Goal: Task Accomplishment & Management: Manage account settings

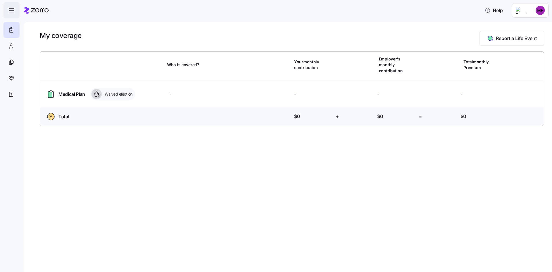
click at [12, 9] on icon "button" at bounding box center [11, 10] width 7 height 7
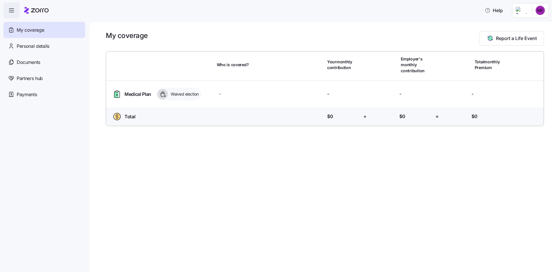
drag, startPoint x: 12, startPoint y: 9, endPoint x: 58, endPoint y: 7, distance: 45.5
click at [13, 9] on icon "button" at bounding box center [11, 10] width 7 height 7
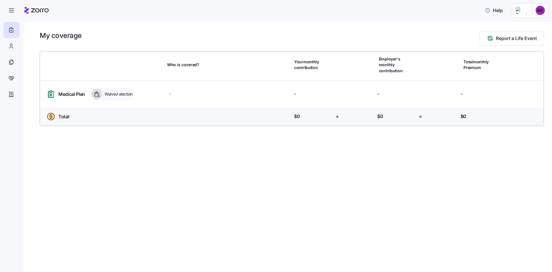
click at [534, 11] on html "Help My coverage Report a Life Event Who is covered? Your monthly contribution …" at bounding box center [276, 134] width 552 height 268
click at [528, 28] on div "Admin view" at bounding box center [521, 26] width 30 height 6
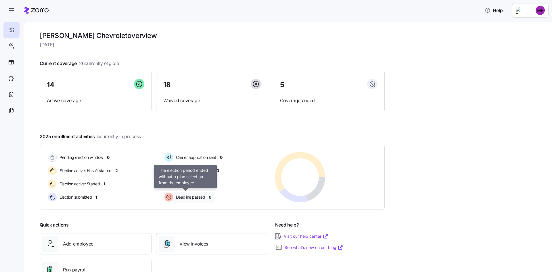
click at [191, 194] on span "Deadline passed" at bounding box center [189, 197] width 31 height 6
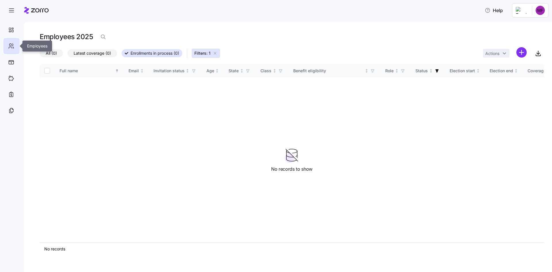
click at [9, 48] on icon at bounding box center [11, 46] width 6 height 7
click at [12, 28] on icon at bounding box center [11, 29] width 6 height 7
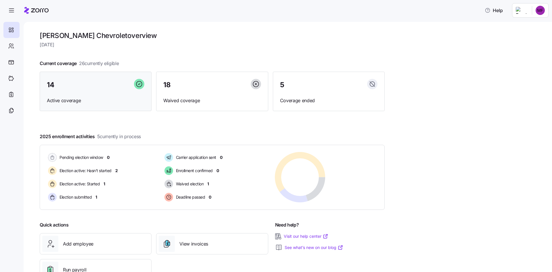
click at [122, 89] on div "14" at bounding box center [95, 85] width 97 height 12
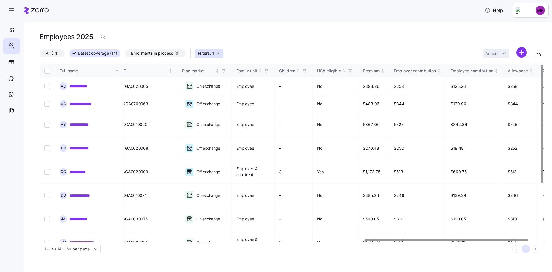
scroll to position [0, 1040]
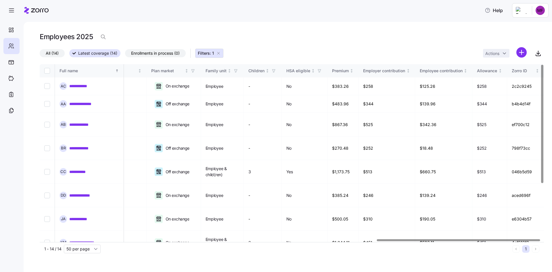
click at [529, 241] on div at bounding box center [458, 240] width 163 height 2
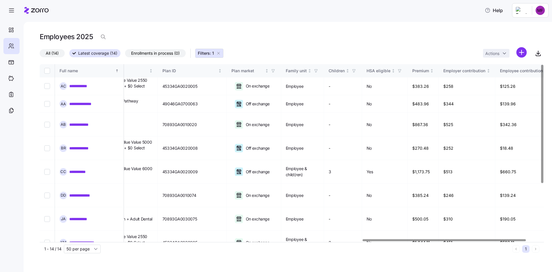
scroll to position [0, 941]
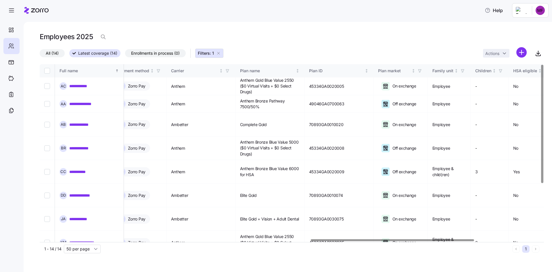
click at [350, 241] on div at bounding box center [392, 240] width 163 height 2
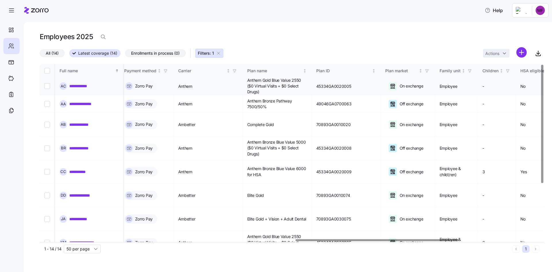
click at [278, 86] on span "Anthem Gold Blue Value 2550 ($0 Virtual Visits + $0 Select Drugs)" at bounding box center [277, 86] width 60 height 18
click at [284, 105] on span "Anthem Bronze Pathway 7500/50%" at bounding box center [277, 104] width 60 height 12
click at [274, 122] on span "Complete Gold" at bounding box center [260, 125] width 27 height 6
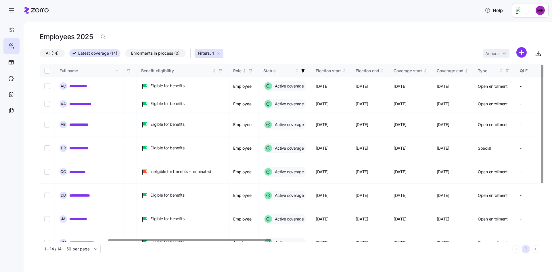
click at [108, 241] on div at bounding box center [189, 240] width 163 height 2
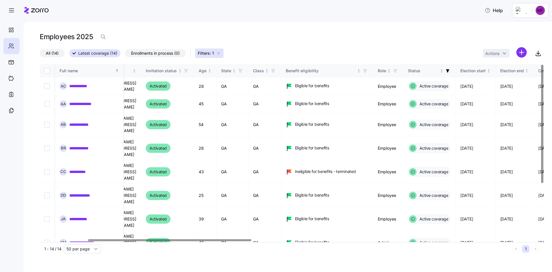
scroll to position [0, 0]
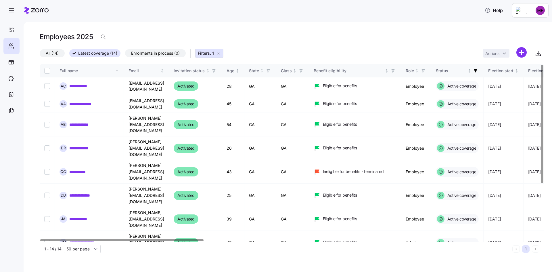
click at [40, 239] on div at bounding box center [121, 240] width 163 height 2
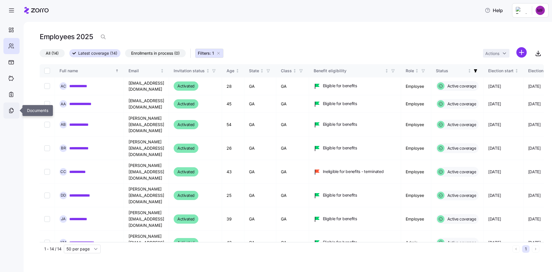
click at [12, 111] on icon at bounding box center [11, 110] width 6 height 7
click at [9, 108] on icon at bounding box center [11, 110] width 6 height 7
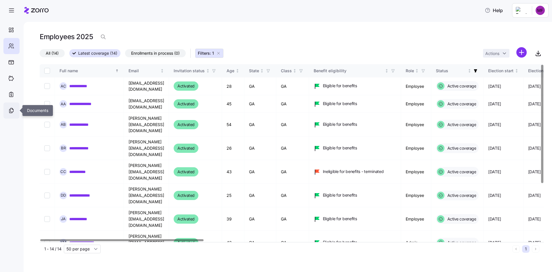
click at [13, 108] on icon at bounding box center [11, 110] width 6 height 7
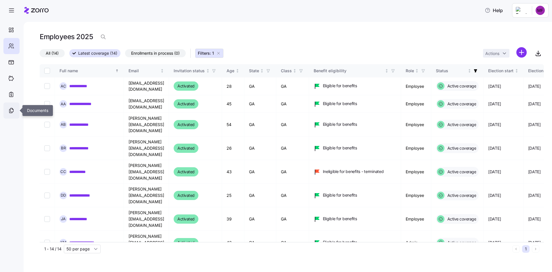
click at [11, 109] on icon at bounding box center [11, 110] width 6 height 7
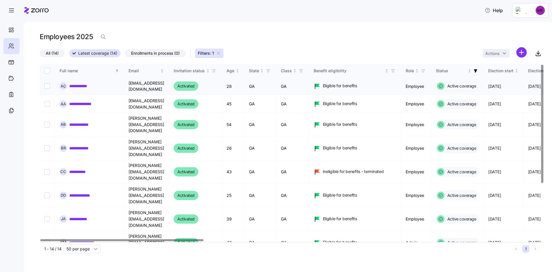
click at [85, 85] on link "**********" at bounding box center [83, 86] width 28 height 6
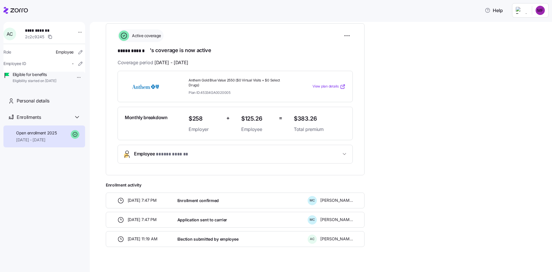
scroll to position [86, 0]
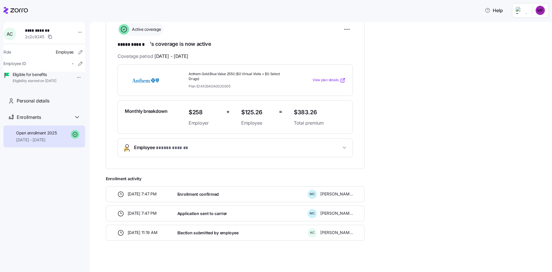
click at [200, 150] on span "Employee * ***** ****** *" at bounding box center [237, 148] width 207 height 8
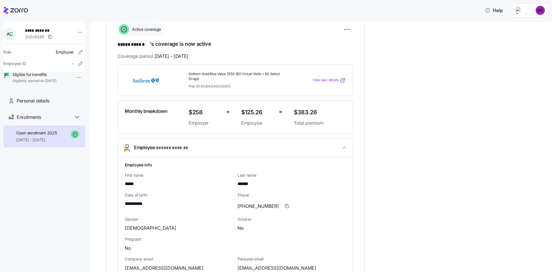
click at [301, 144] on span "Employee * ***** ****** *" at bounding box center [237, 148] width 207 height 8
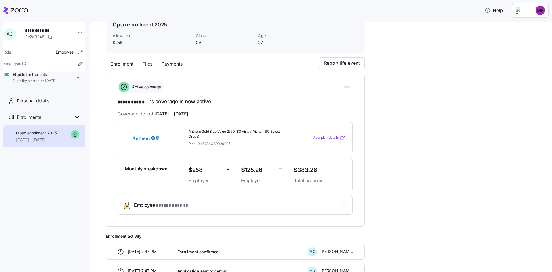
scroll to position [0, 0]
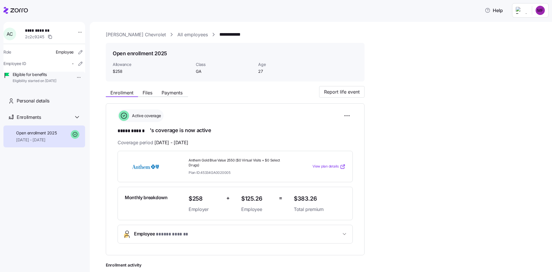
click at [318, 164] on span "View plan details" at bounding box center [326, 166] width 26 height 5
click at [148, 93] on span "Files" at bounding box center [148, 92] width 10 height 5
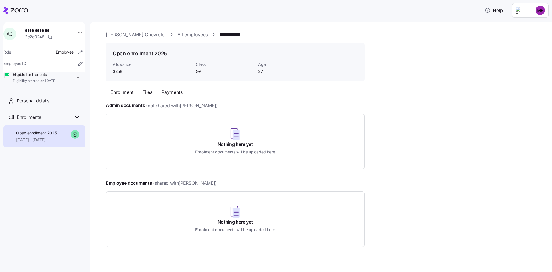
click at [166, 93] on span "Payments" at bounding box center [172, 92] width 21 height 5
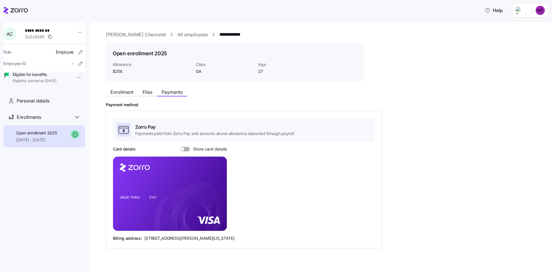
click at [132, 90] on span "Enrollment" at bounding box center [121, 92] width 23 height 5
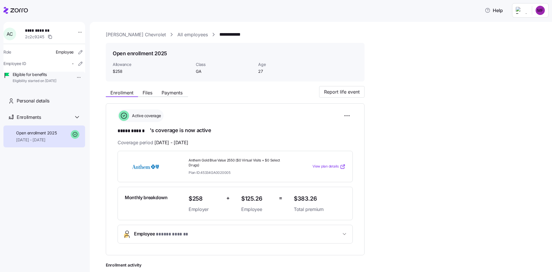
click at [337, 164] on span "View plan details" at bounding box center [326, 166] width 26 height 5
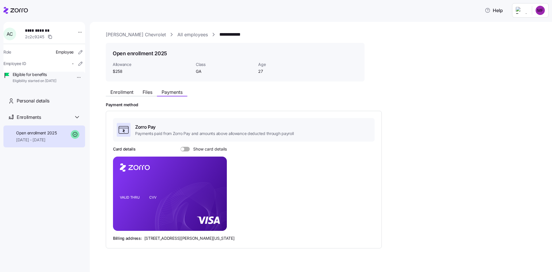
click at [22, 9] on icon at bounding box center [15, 10] width 24 height 7
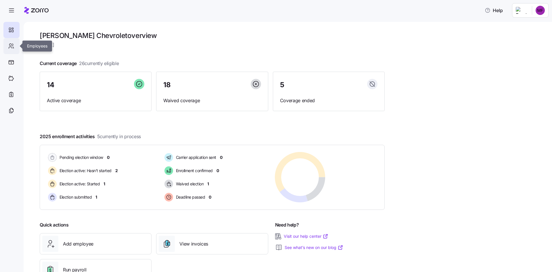
click at [12, 46] on icon at bounding box center [11, 46] width 6 height 7
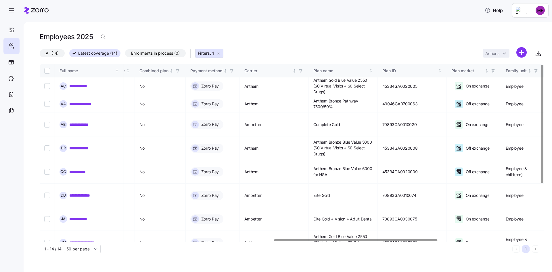
scroll to position [0, 814]
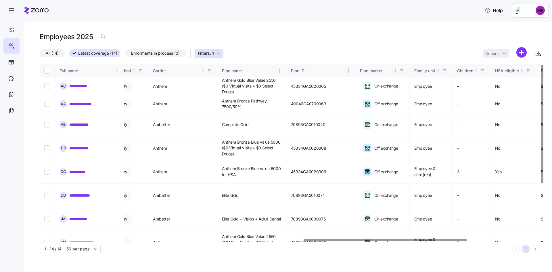
click at [385, 238] on div at bounding box center [290, 239] width 501 height 3
click at [270, 216] on span "Elite Gold + Vision + Adult Dental" at bounding box center [251, 219] width 59 height 6
click at [73, 216] on link "**********" at bounding box center [82, 219] width 26 height 6
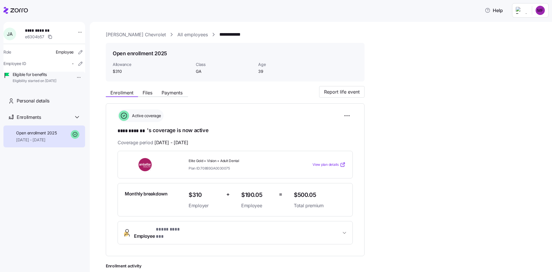
click at [319, 163] on span "View plan details" at bounding box center [326, 164] width 26 height 5
click at [18, 7] on div at bounding box center [15, 10] width 24 height 16
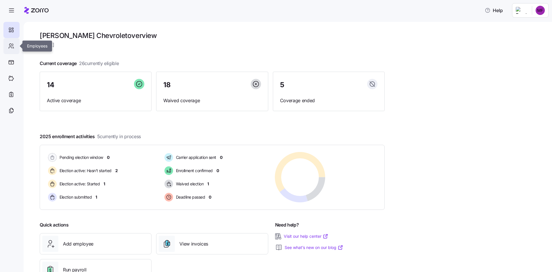
click at [12, 51] on div at bounding box center [11, 46] width 16 height 16
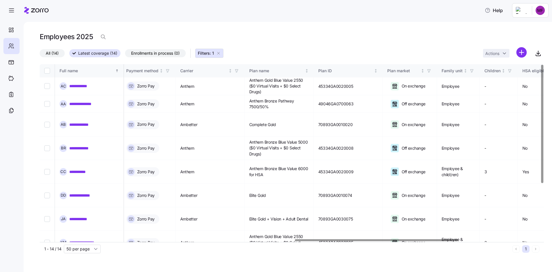
click at [451, 241] on div at bounding box center [376, 240] width 163 height 2
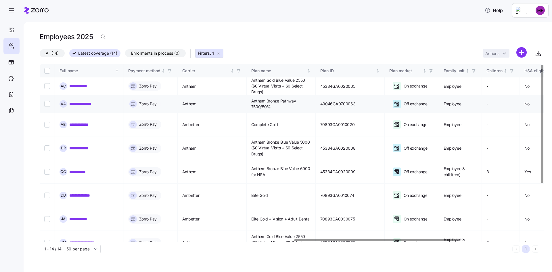
click at [87, 102] on link "**********" at bounding box center [85, 104] width 33 height 6
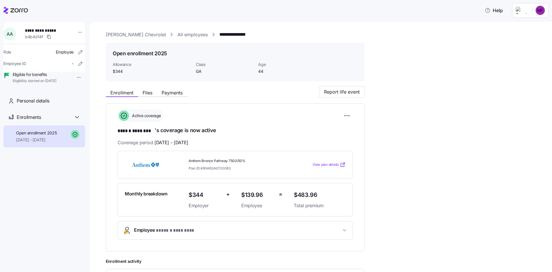
click at [340, 162] on icon at bounding box center [343, 165] width 6 height 6
click at [22, 6] on div at bounding box center [15, 10] width 24 height 16
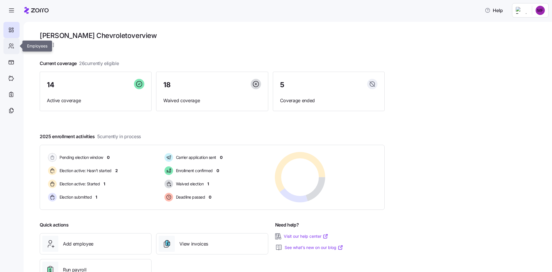
click at [7, 44] on div at bounding box center [11, 46] width 16 height 16
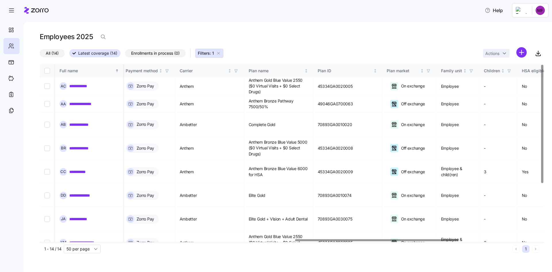
click at [375, 242] on div at bounding box center [290, 239] width 501 height 3
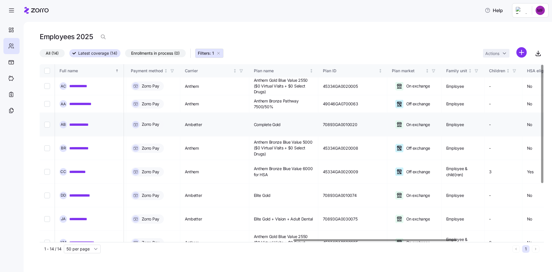
click at [84, 122] on link "**********" at bounding box center [83, 125] width 28 height 6
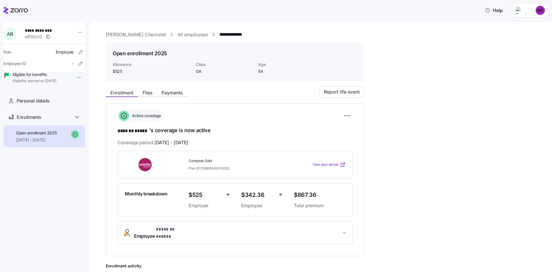
click at [318, 165] on span "View plan details" at bounding box center [326, 164] width 26 height 5
click at [16, 13] on icon at bounding box center [15, 10] width 24 height 7
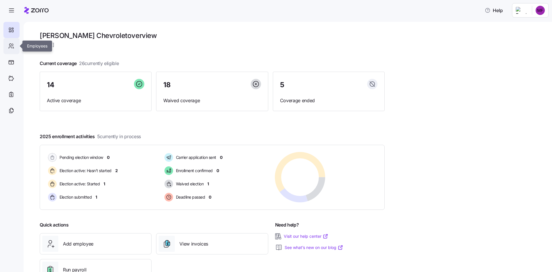
click at [5, 43] on div at bounding box center [11, 46] width 16 height 16
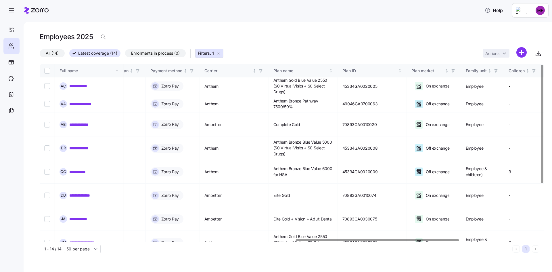
scroll to position [0, 806]
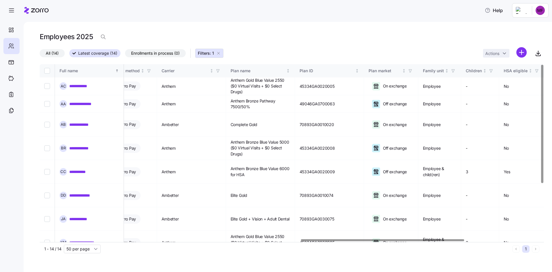
click at [431, 241] on div at bounding box center [382, 240] width 163 height 2
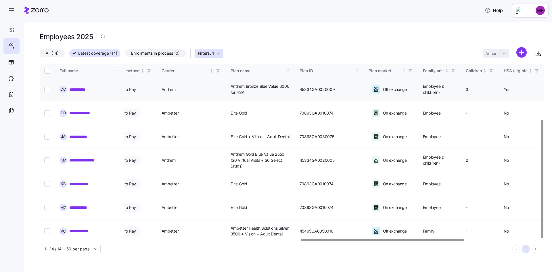
scroll to position [83, 806]
click at [87, 248] on link "**********" at bounding box center [82, 251] width 26 height 6
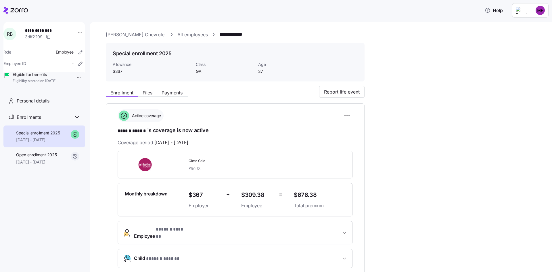
click at [331, 165] on div "Clear Gold Plan ID:" at bounding box center [234, 165] width 225 height 18
click at [321, 163] on div "Clear Gold Plan ID:" at bounding box center [234, 165] width 225 height 18
click at [249, 166] on div "Plan ID:" at bounding box center [239, 168] width 101 height 5
click at [188, 166] on div "Clear Gold Plan ID:" at bounding box center [238, 164] width 105 height 17
click at [248, 135] on div "**********" at bounding box center [235, 188] width 235 height 159
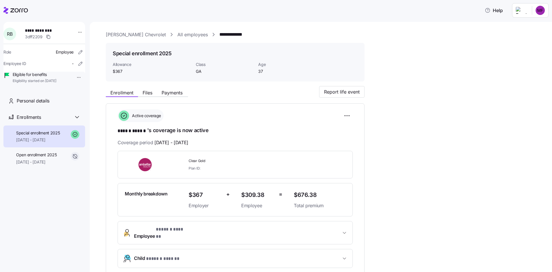
click at [177, 34] on link "All employees" at bounding box center [192, 34] width 30 height 7
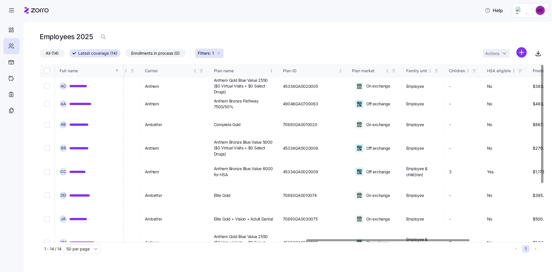
scroll to position [0, 823]
click at [450, 241] on div at bounding box center [388, 240] width 163 height 2
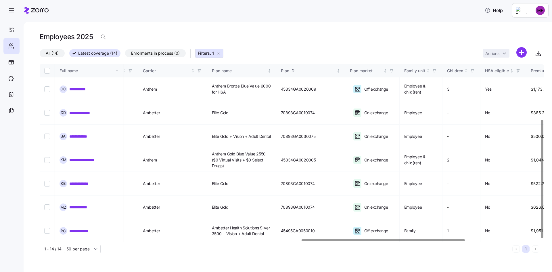
scroll to position [83, 808]
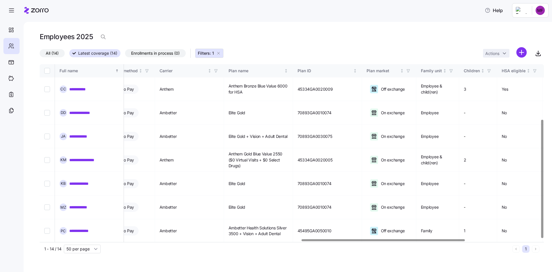
click at [335, 241] on div at bounding box center [383, 240] width 163 height 2
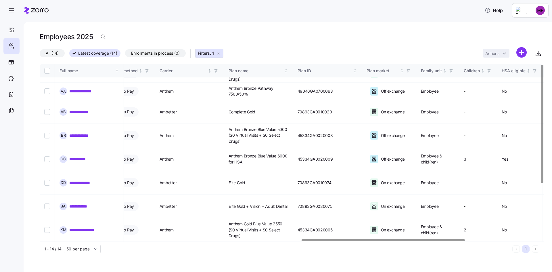
scroll to position [0, 808]
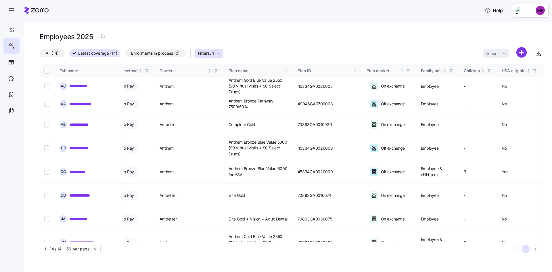
click at [207, 51] on span "Filters: 1" at bounding box center [206, 53] width 16 height 6
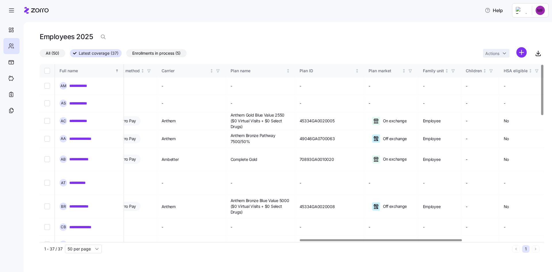
click at [57, 54] on span "All (50)" at bounding box center [53, 52] width 14 height 7
click at [40, 55] on input "All (50)" at bounding box center [40, 55] width 0 height 0
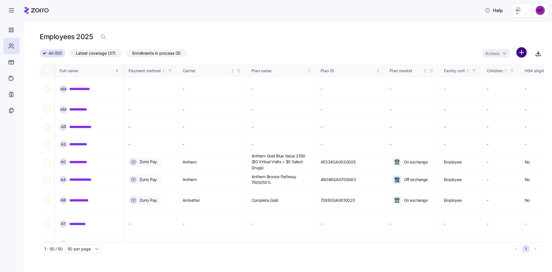
click at [524, 52] on html "**********" at bounding box center [276, 134] width 552 height 268
click at [413, 45] on html "**********" at bounding box center [276, 134] width 552 height 268
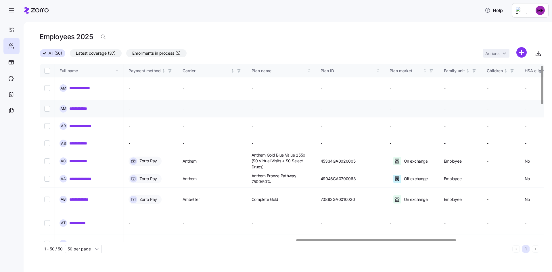
scroll to position [0, 808]
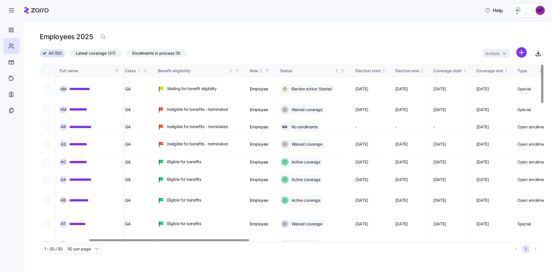
click at [119, 241] on div at bounding box center [169, 240] width 160 height 2
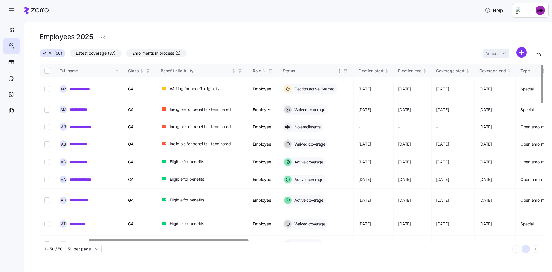
click at [337, 71] on div "Status" at bounding box center [310, 71] width 54 height 6
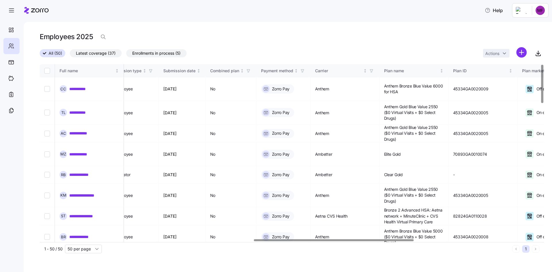
scroll to position [0, 674]
click at [387, 241] on div at bounding box center [334, 240] width 160 height 2
click at [81, 172] on link "**********" at bounding box center [82, 175] width 26 height 6
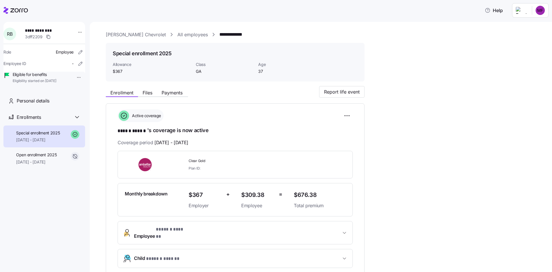
click at [267, 160] on span "Clear Gold" at bounding box center [239, 160] width 101 height 5
click at [322, 159] on div "Clear Gold Plan ID:" at bounding box center [234, 165] width 225 height 18
click at [177, 34] on link "All employees" at bounding box center [192, 34] width 30 height 7
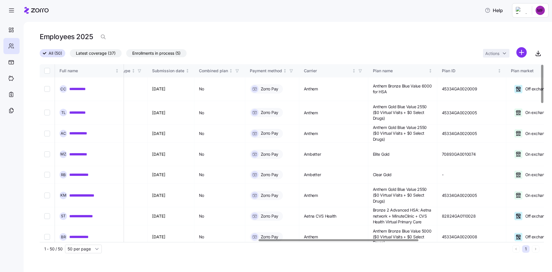
scroll to position [0, 689]
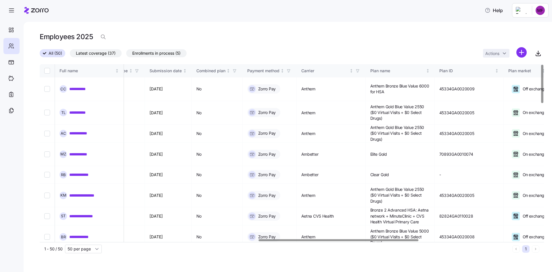
click at [400, 241] on div at bounding box center [339, 240] width 160 height 2
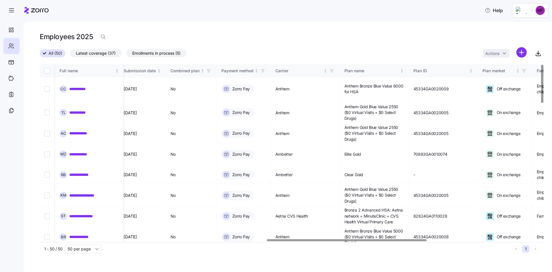
scroll to position [0, 722]
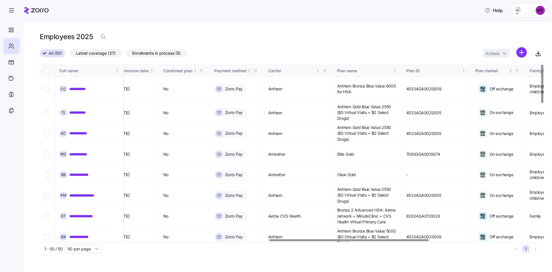
click at [399, 239] on div at bounding box center [349, 240] width 160 height 2
click at [89, 172] on link "**********" at bounding box center [82, 175] width 26 height 6
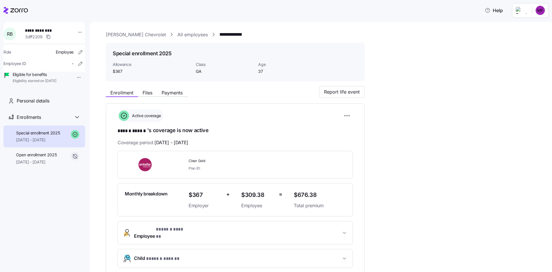
click at [325, 160] on div "Clear Gold Plan ID:" at bounding box center [234, 165] width 225 height 18
click at [348, 113] on html "**********" at bounding box center [276, 134] width 552 height 268
click at [377, 125] on html "**********" at bounding box center [276, 134] width 552 height 268
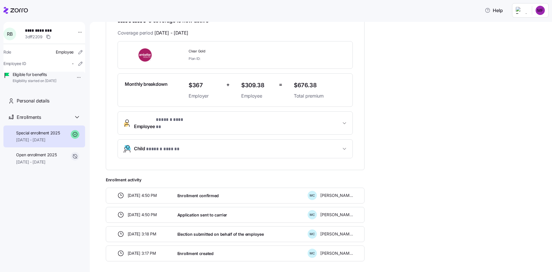
scroll to position [99, 0]
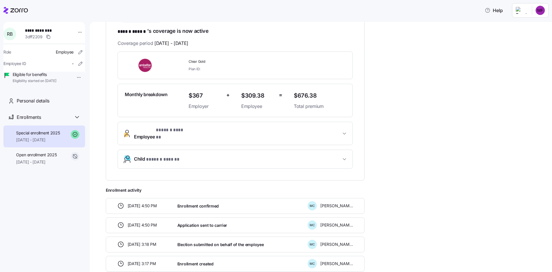
click at [338, 126] on button "Employee * ****** ****** *" at bounding box center [235, 133] width 235 height 23
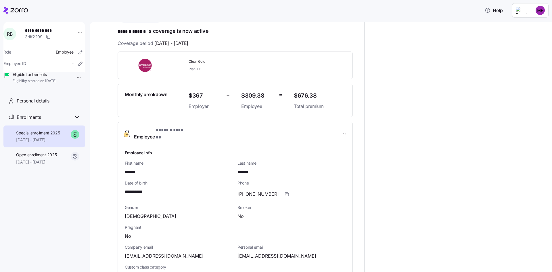
click at [341, 128] on span "Employee * ****** ****** *" at bounding box center [237, 134] width 207 height 14
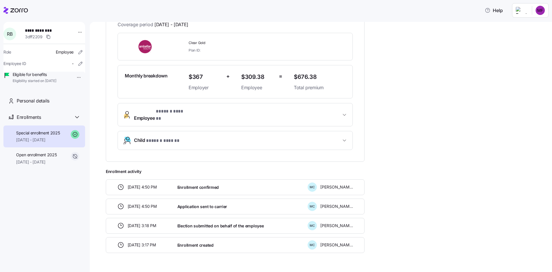
scroll to position [128, 0]
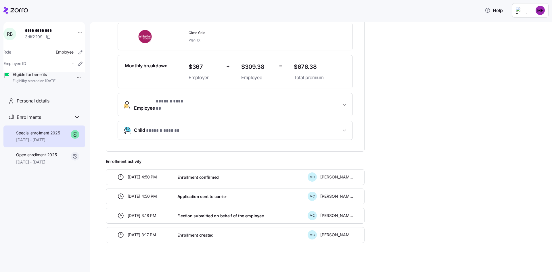
click at [232, 169] on div "[DATE] 4:50 PM Enrollment confirmed M C [PERSON_NAME]" at bounding box center [235, 177] width 259 height 16
click at [231, 171] on div "Enrollment confirmed" at bounding box center [240, 177] width 130 height 12
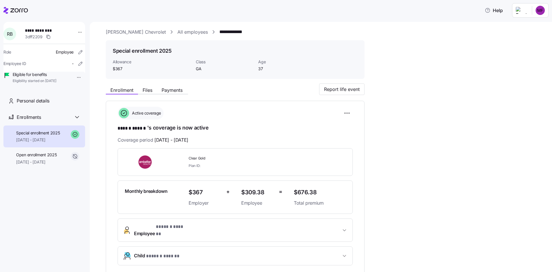
scroll to position [0, 0]
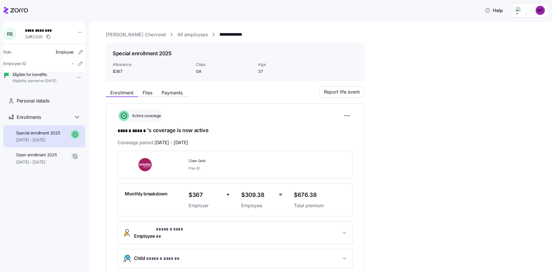
drag, startPoint x: 219, startPoint y: 163, endPoint x: 204, endPoint y: 133, distance: 33.9
click at [220, 160] on div "Clear Gold Plan ID:" at bounding box center [239, 164] width 101 height 12
click at [151, 93] on span "Files" at bounding box center [148, 92] width 10 height 5
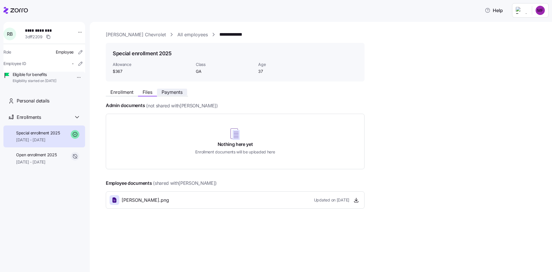
click at [168, 90] on span "Payments" at bounding box center [172, 92] width 21 height 5
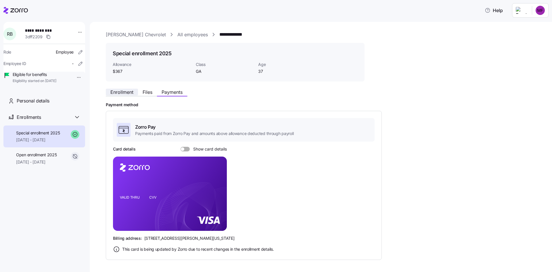
click at [127, 93] on span "Enrollment" at bounding box center [121, 92] width 23 height 5
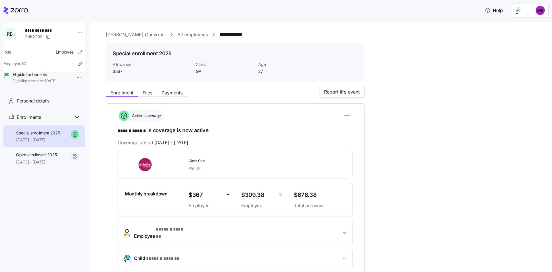
click at [17, 10] on icon at bounding box center [15, 10] width 24 height 7
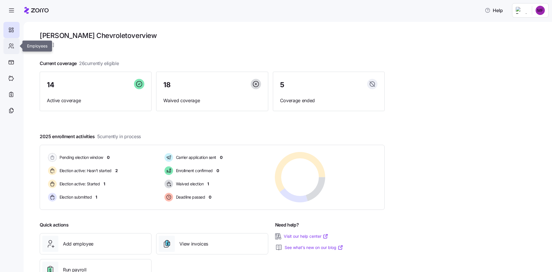
click at [7, 47] on div at bounding box center [11, 46] width 16 height 16
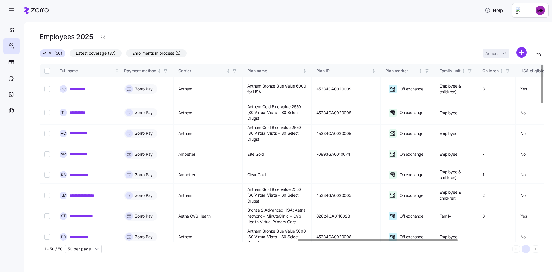
scroll to position [0, 813]
click at [378, 242] on div at bounding box center [290, 239] width 501 height 3
click at [79, 151] on link "**********" at bounding box center [81, 154] width 25 height 6
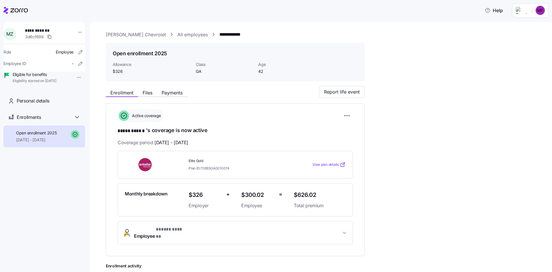
click at [338, 166] on span "View plan details" at bounding box center [326, 164] width 26 height 5
click at [177, 35] on link "All employees" at bounding box center [192, 34] width 30 height 7
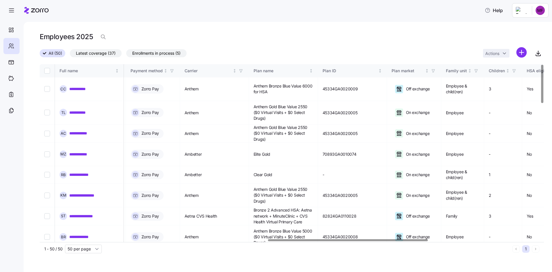
scroll to position [0, 865]
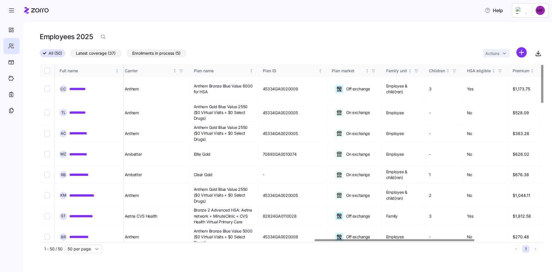
click at [394, 238] on div at bounding box center [290, 239] width 501 height 3
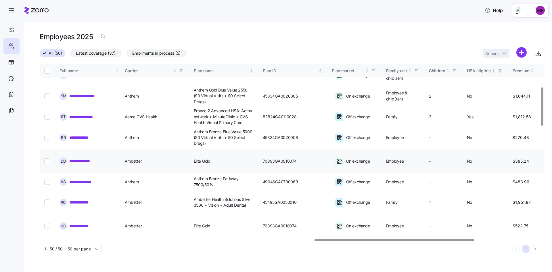
scroll to position [115, 865]
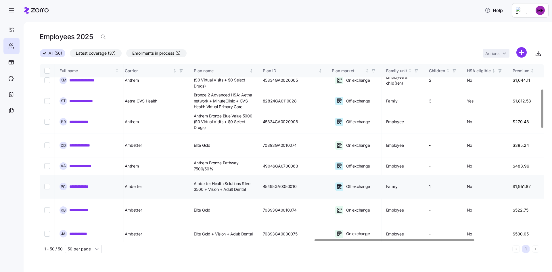
click at [86, 183] on link "**********" at bounding box center [82, 186] width 26 height 6
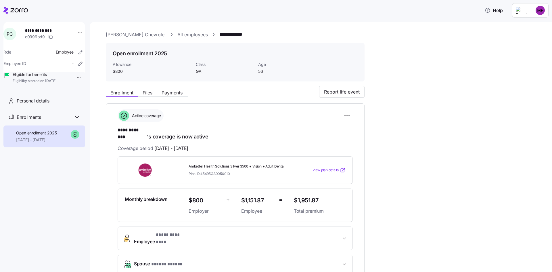
click at [323, 167] on span "View plan details" at bounding box center [326, 169] width 26 height 5
click at [177, 33] on link "All employees" at bounding box center [192, 34] width 30 height 7
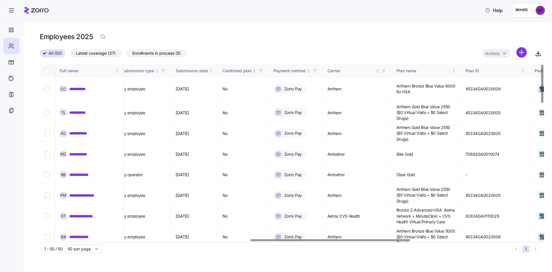
scroll to position [0, 792]
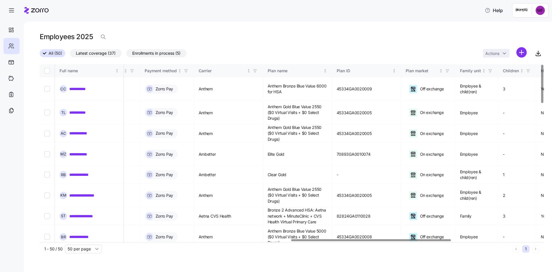
click at [427, 239] on div at bounding box center [371, 240] width 160 height 2
drag, startPoint x: 75, startPoint y: 86, endPoint x: 434, endPoint y: 173, distance: 369.2
click at [75, 86] on link "**********" at bounding box center [81, 89] width 25 height 6
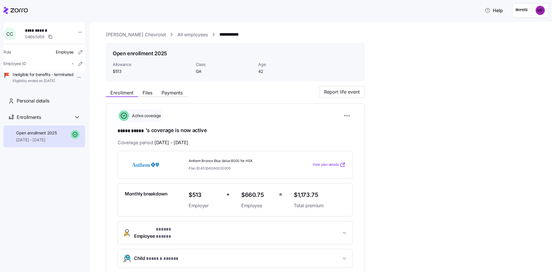
click at [327, 165] on span "View plan details" at bounding box center [326, 164] width 26 height 5
click at [177, 32] on link "All employees" at bounding box center [192, 34] width 30 height 7
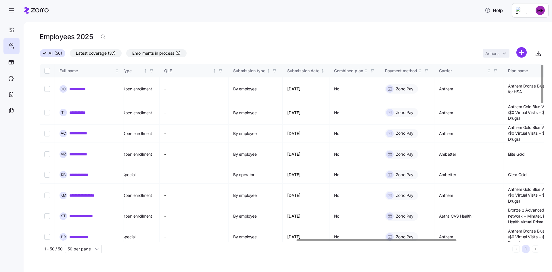
scroll to position [0, 895]
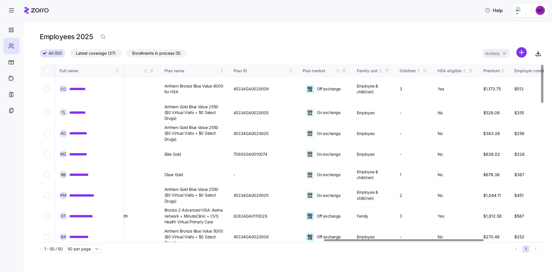
click at [384, 239] on div at bounding box center [404, 240] width 160 height 2
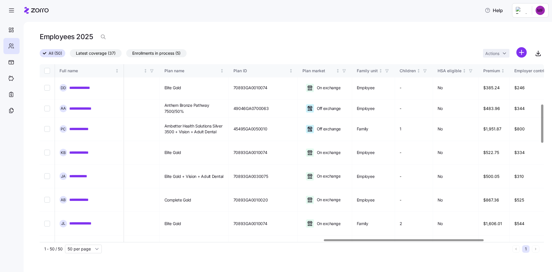
scroll to position [201, 895]
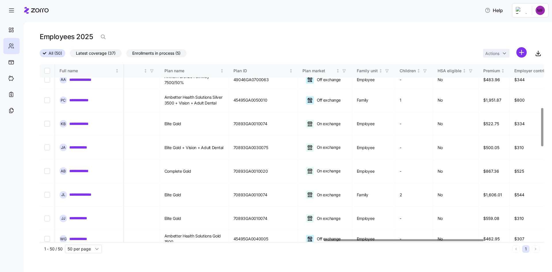
click at [74, 271] on link "**********" at bounding box center [83, 277] width 28 height 6
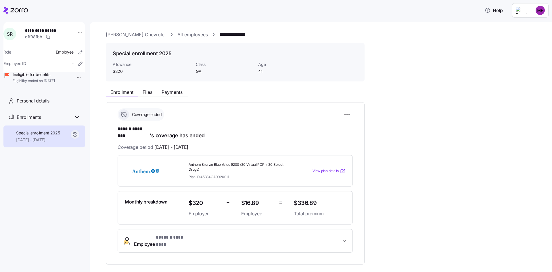
click at [339, 168] on link "View plan details" at bounding box center [329, 171] width 33 height 6
click at [177, 33] on link "All employees" at bounding box center [192, 34] width 30 height 7
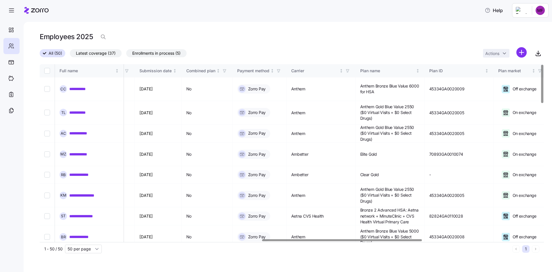
scroll to position [0, 700]
click at [390, 241] on div at bounding box center [342, 240] width 160 height 2
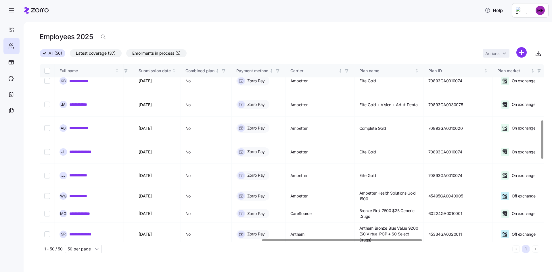
scroll to position [230, 700]
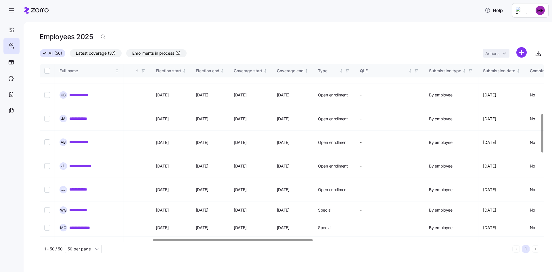
click at [219, 241] on div at bounding box center [233, 240] width 160 height 2
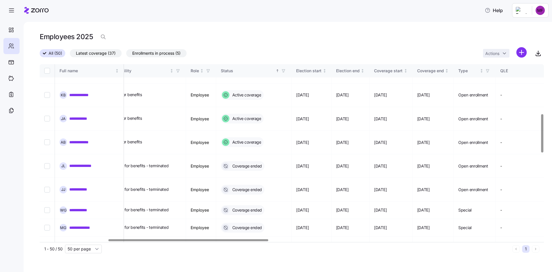
scroll to position [230, 21]
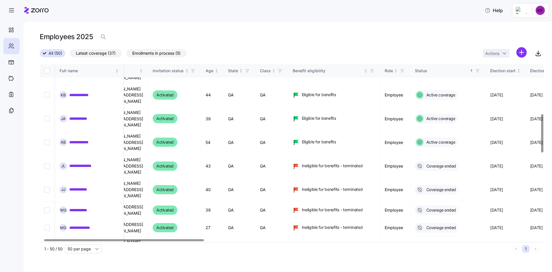
click at [118, 239] on div at bounding box center [124, 240] width 160 height 2
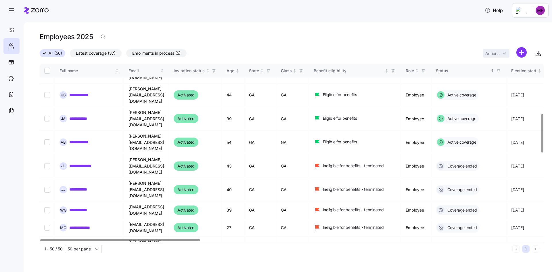
click at [480, 71] on div "Status" at bounding box center [463, 71] width 54 height 6
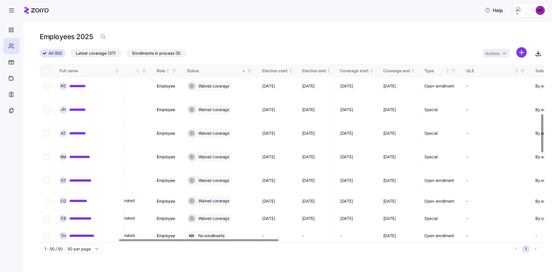
click at [240, 240] on div at bounding box center [199, 240] width 160 height 2
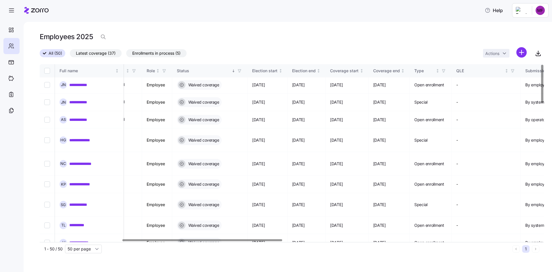
scroll to position [0, 259]
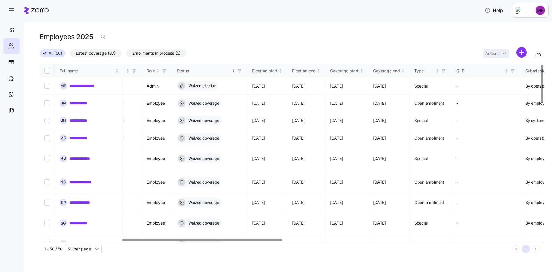
click at [231, 71] on div "Status" at bounding box center [204, 71] width 54 height 6
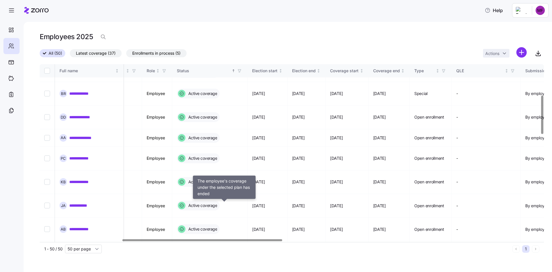
scroll to position [144, 259]
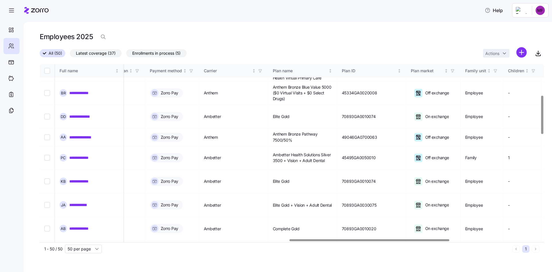
click at [415, 241] on div at bounding box center [370, 240] width 160 height 2
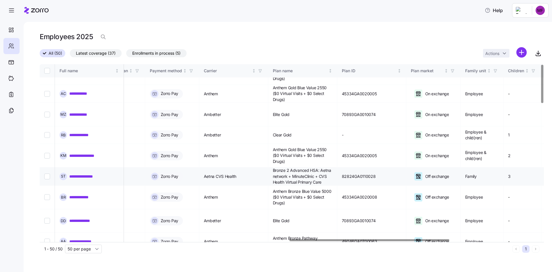
scroll to position [0, 786]
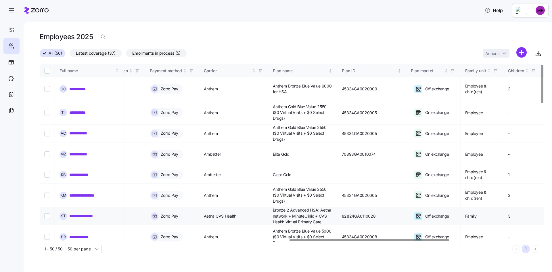
click at [87, 213] on link "**********" at bounding box center [86, 216] width 35 height 6
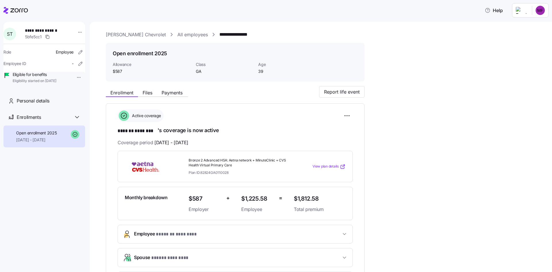
click at [334, 167] on span "View plan details" at bounding box center [326, 166] width 26 height 5
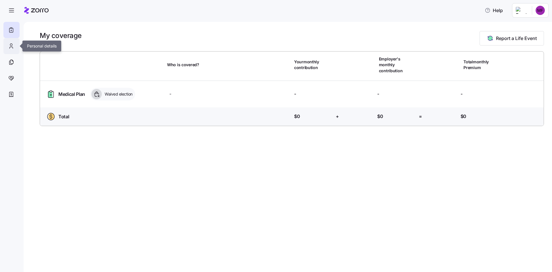
click at [9, 47] on icon at bounding box center [11, 46] width 6 height 7
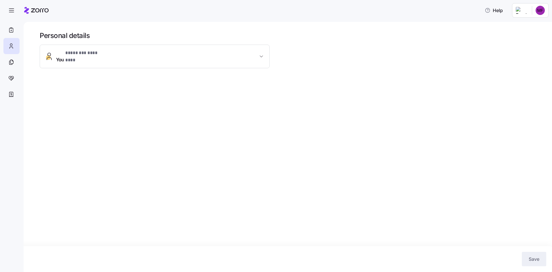
click at [538, 14] on html "**********" at bounding box center [276, 134] width 552 height 268
click at [529, 26] on div "Admin view" at bounding box center [521, 26] width 30 height 6
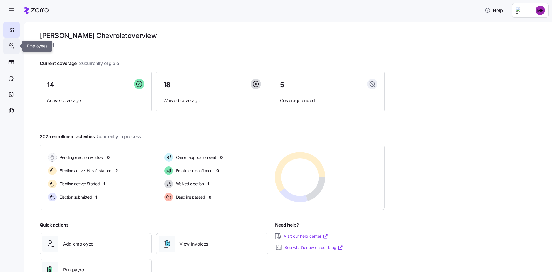
click at [12, 48] on icon at bounding box center [11, 46] width 6 height 7
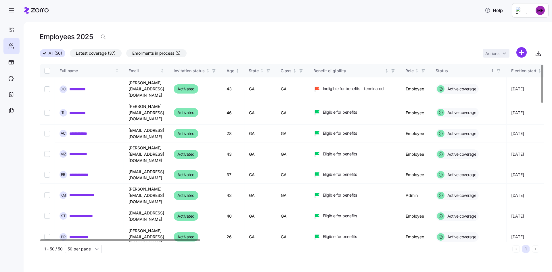
click at [117, 241] on div at bounding box center [120, 240] width 160 height 2
click at [469, 72] on div "Status" at bounding box center [463, 71] width 54 height 6
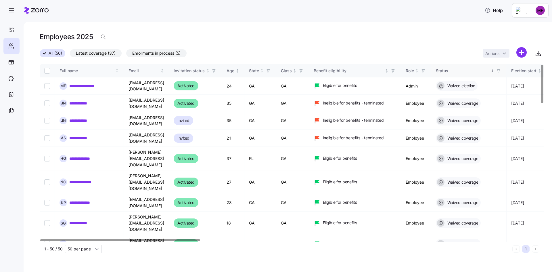
click at [484, 72] on div "Status" at bounding box center [463, 71] width 54 height 6
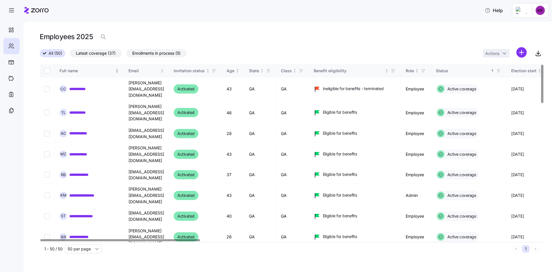
click at [94, 70] on div "Full name" at bounding box center [87, 71] width 55 height 6
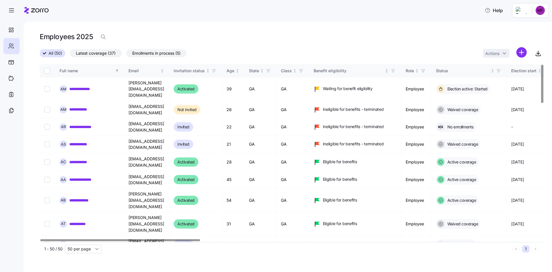
click at [94, 70] on div "Full name" at bounding box center [87, 71] width 55 height 6
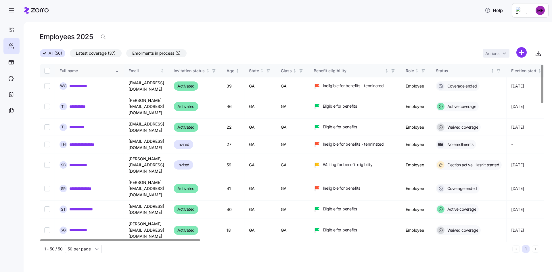
click at [94, 70] on div "Full name" at bounding box center [87, 71] width 55 height 6
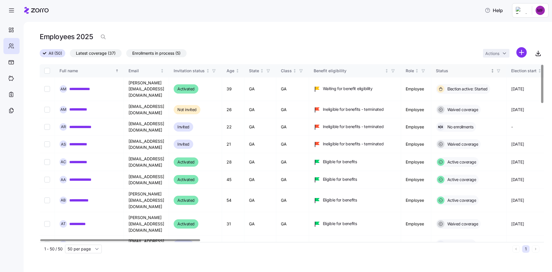
click at [490, 70] on div "Status" at bounding box center [463, 71] width 54 height 6
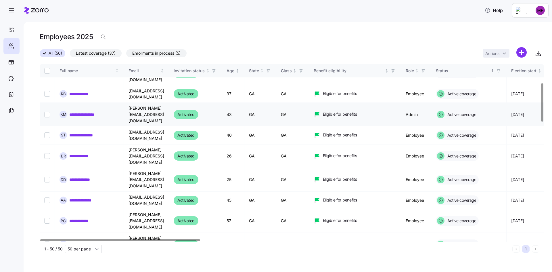
scroll to position [86, 0]
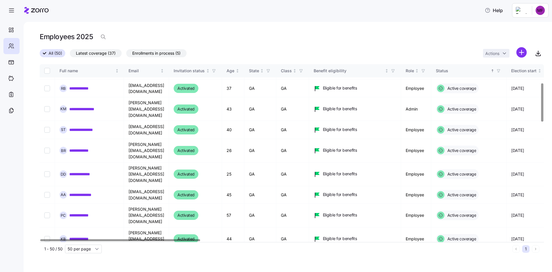
click at [87, 259] on link "**********" at bounding box center [82, 262] width 26 height 6
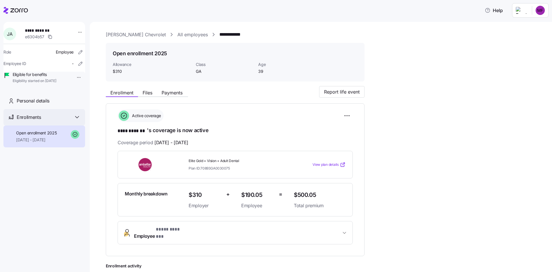
click at [76, 118] on icon at bounding box center [76, 117] width 3 height 2
click at [67, 104] on div "Personal details" at bounding box center [49, 100] width 64 height 7
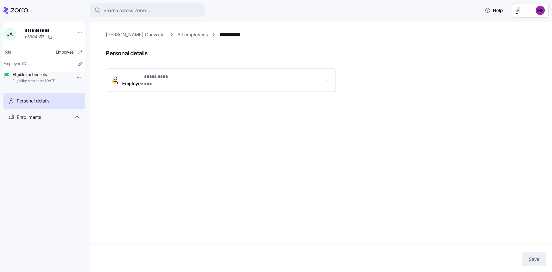
click at [213, 77] on span "Employee * **** ******* *" at bounding box center [223, 80] width 202 height 14
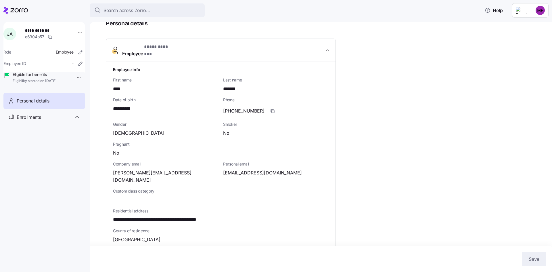
scroll to position [115, 0]
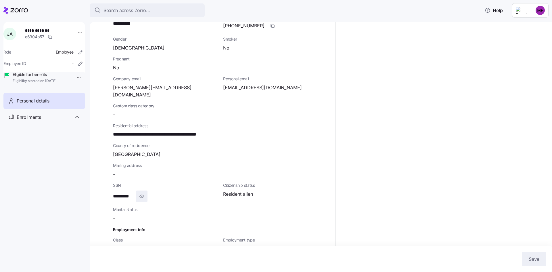
click at [141, 196] on icon "button" at bounding box center [141, 196] width 1 height 1
click at [141, 193] on span "**********" at bounding box center [127, 196] width 28 height 7
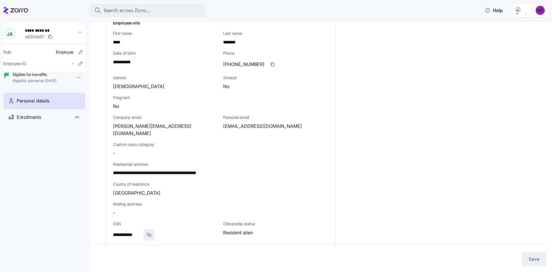
scroll to position [0, 0]
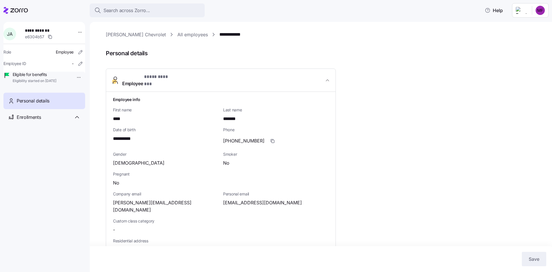
click at [144, 35] on link "[PERSON_NAME] Chevrolet" at bounding box center [136, 34] width 60 height 7
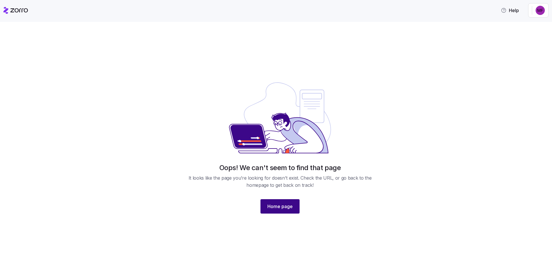
click at [277, 207] on span "Home page" at bounding box center [279, 206] width 25 height 7
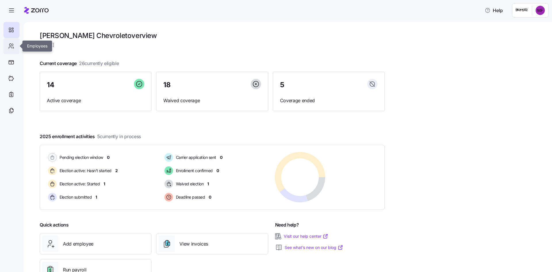
click at [12, 43] on icon at bounding box center [11, 46] width 6 height 7
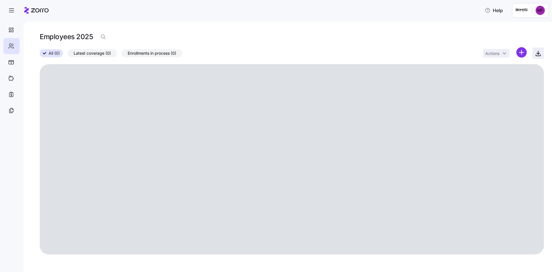
click at [537, 52] on icon "button" at bounding box center [538, 53] width 7 height 7
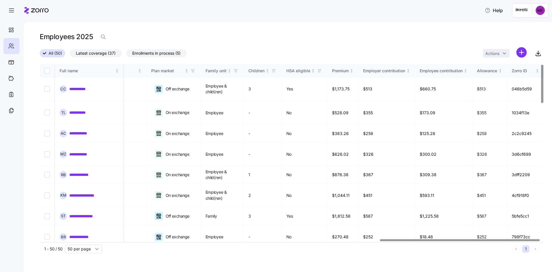
scroll to position [0, 1072]
click at [534, 241] on div at bounding box center [460, 240] width 160 height 2
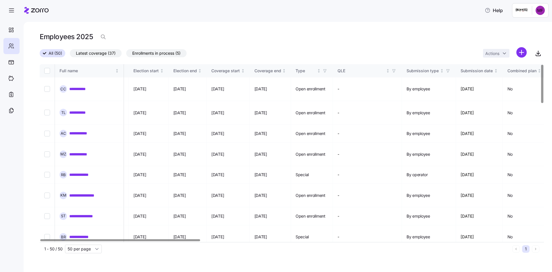
scroll to position [0, 0]
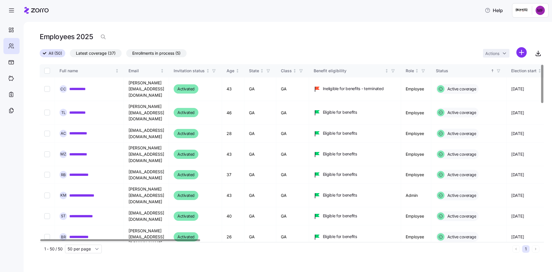
click at [84, 239] on div at bounding box center [120, 240] width 160 height 2
click at [520, 52] on html "**********" at bounding box center [276, 134] width 552 height 268
click at [461, 40] on html "**********" at bounding box center [276, 134] width 552 height 268
click at [501, 3] on div "Help" at bounding box center [275, 10] width 545 height 16
click at [499, 9] on span "Help" at bounding box center [494, 10] width 18 height 7
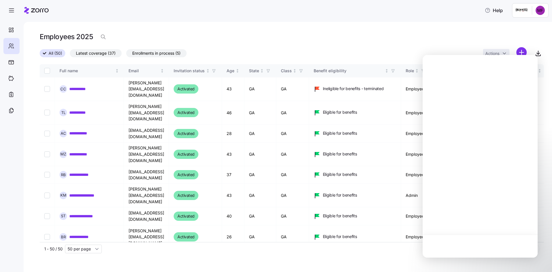
click at [538, 12] on html "**********" at bounding box center [276, 134] width 552 height 268
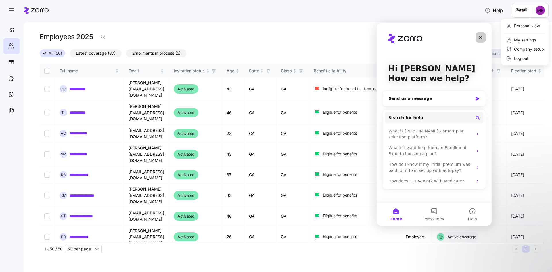
click at [486, 34] on div "Close" at bounding box center [481, 37] width 10 height 10
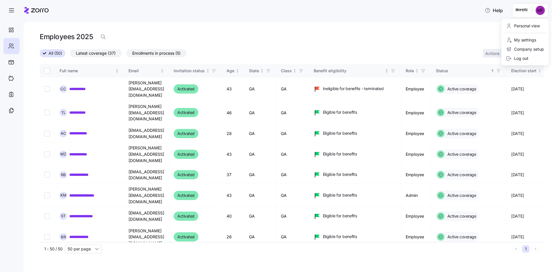
click at [334, 47] on html "**********" at bounding box center [276, 134] width 552 height 268
click at [7, 60] on div at bounding box center [11, 62] width 16 height 16
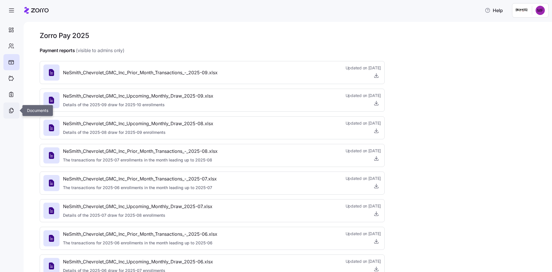
click at [10, 110] on icon at bounding box center [11, 110] width 3 height 4
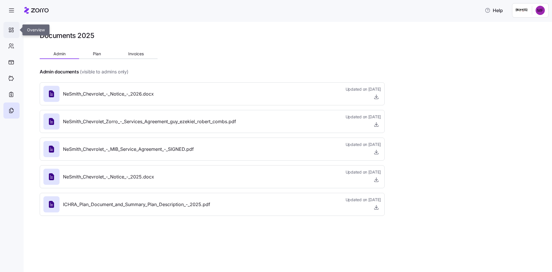
click at [9, 30] on icon at bounding box center [11, 29] width 6 height 7
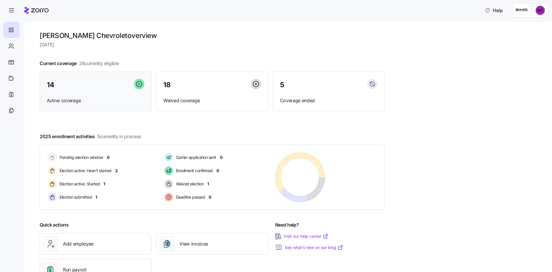
click at [129, 90] on div "14" at bounding box center [95, 85] width 97 height 12
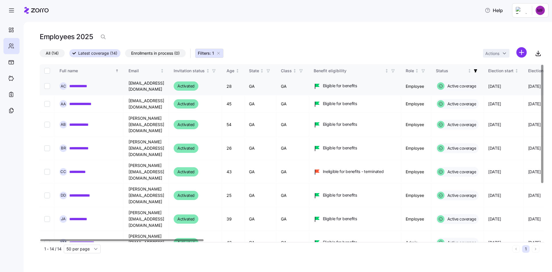
click at [87, 86] on link "**********" at bounding box center [83, 86] width 28 height 6
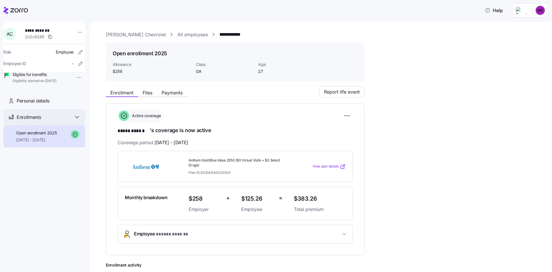
click at [77, 120] on icon at bounding box center [77, 117] width 7 height 7
click at [76, 104] on div "Personal details" at bounding box center [49, 100] width 64 height 7
